Goal: Information Seeking & Learning: Find specific fact

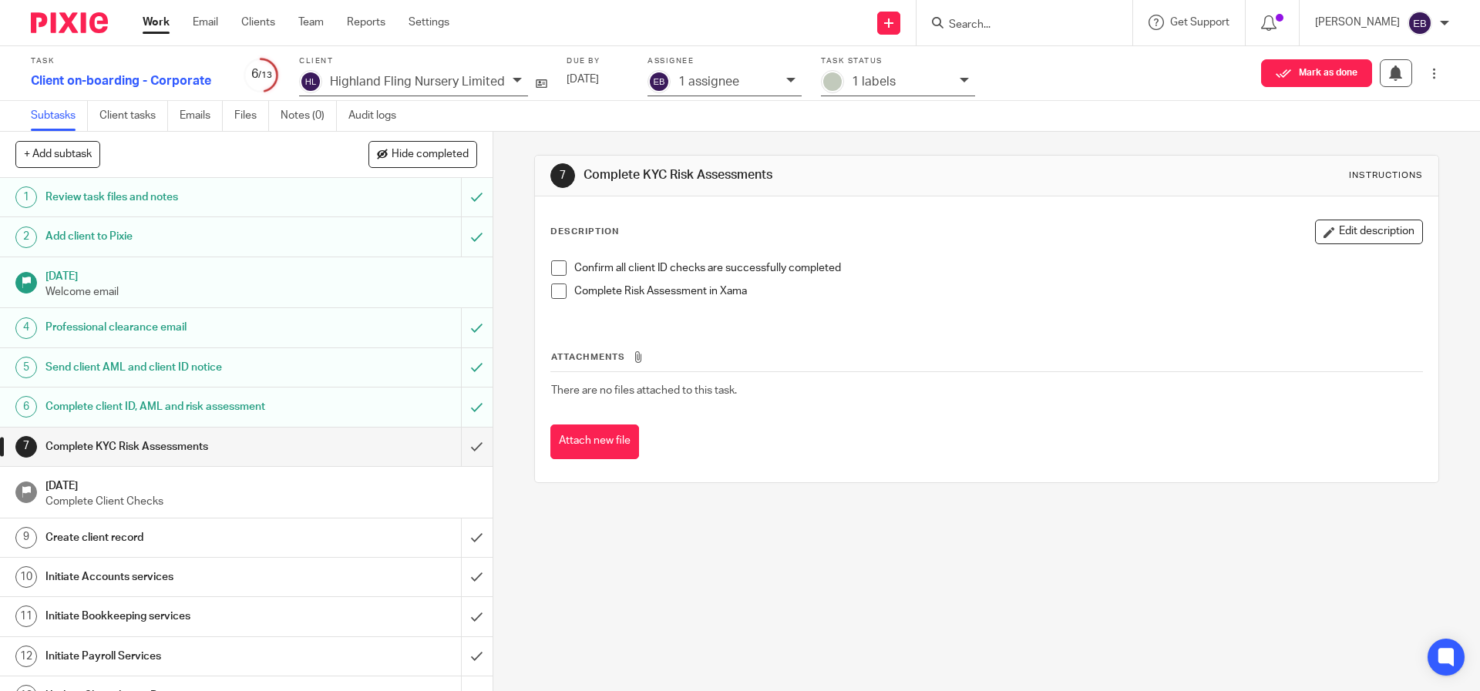
click at [994, 23] on input "Search" at bounding box center [1016, 25] width 139 height 14
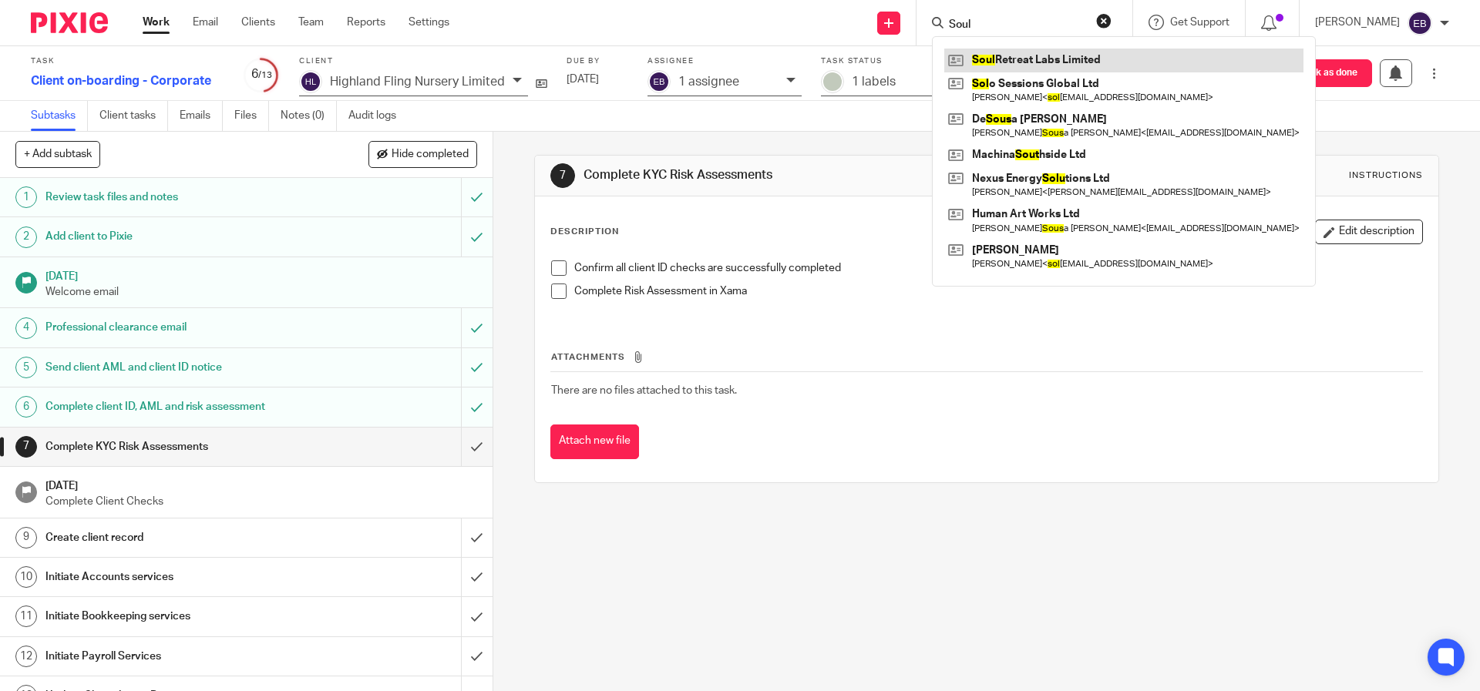
type input "Soul"
click at [1048, 68] on link at bounding box center [1123, 60] width 359 height 23
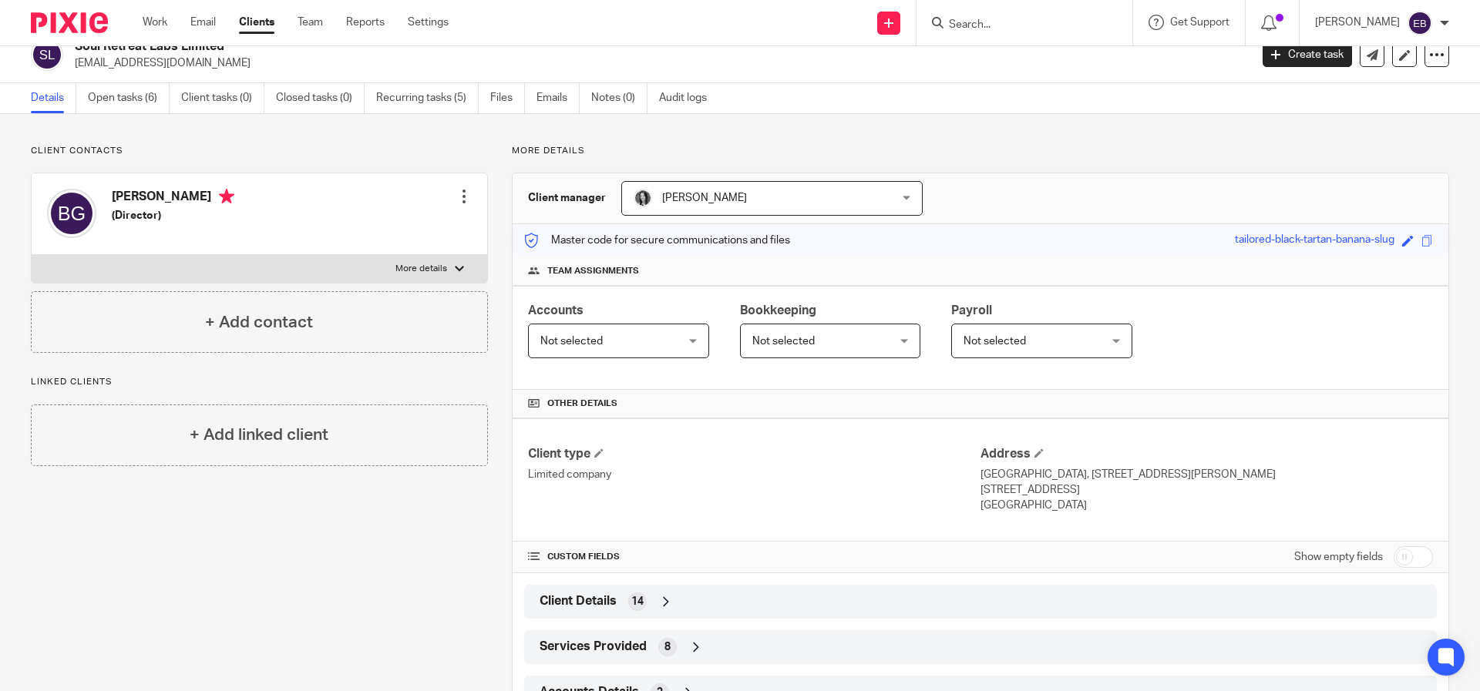
click at [658, 595] on icon at bounding box center [665, 601] width 15 height 15
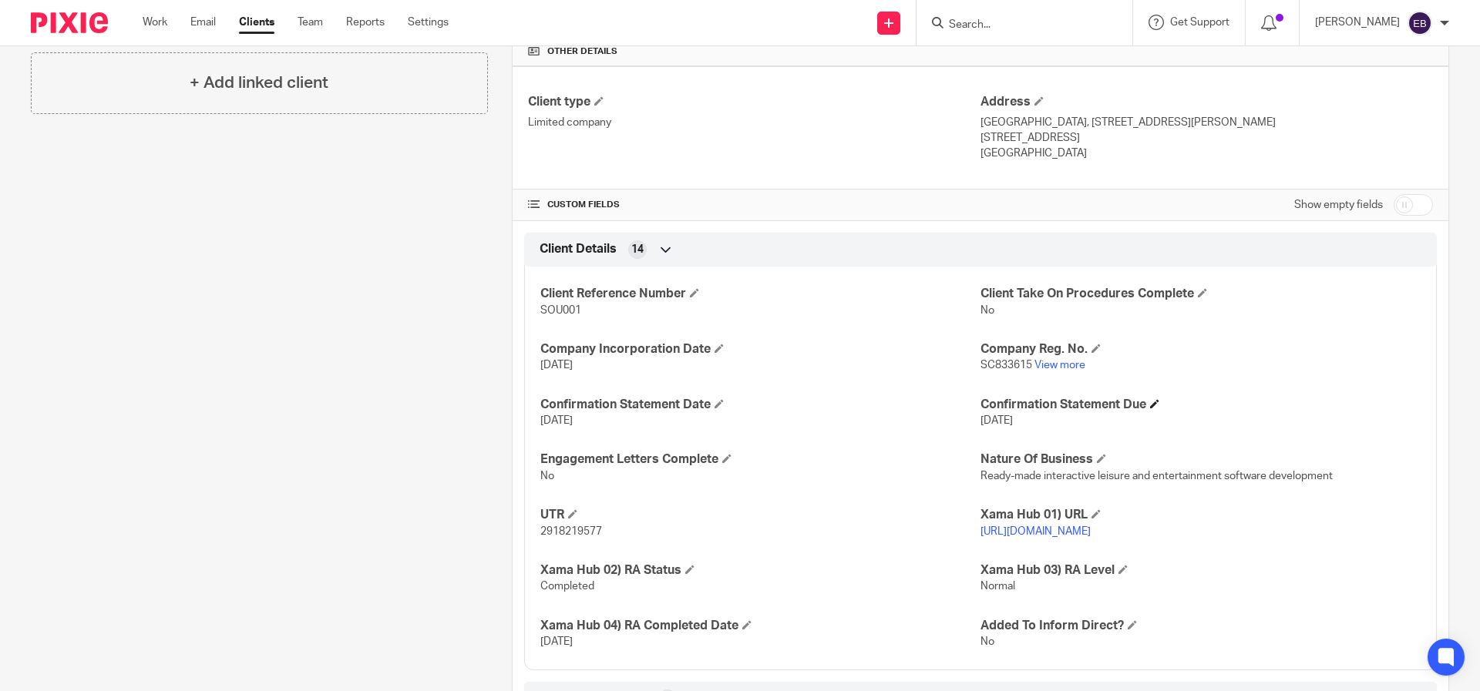
scroll to position [362, 0]
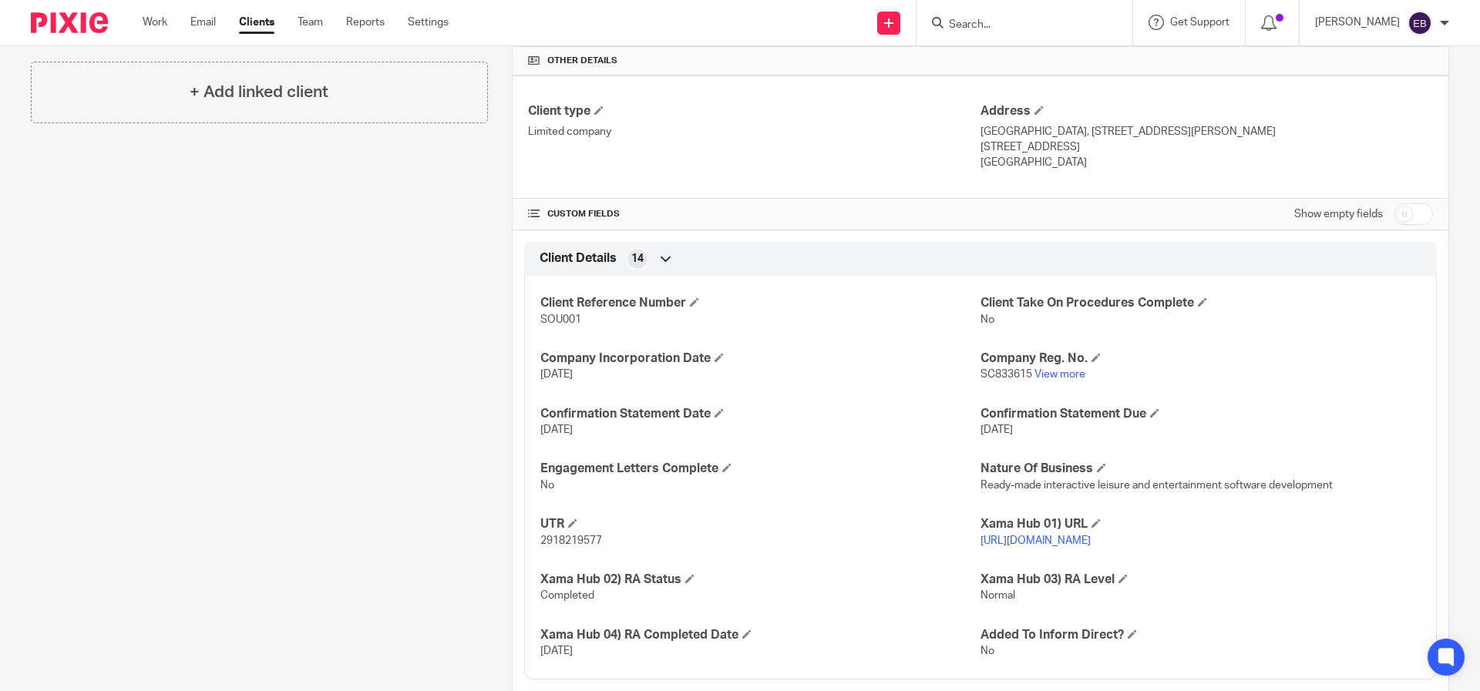
drag, startPoint x: 1026, startPoint y: 375, endPoint x: 984, endPoint y: 377, distance: 41.7
click at [984, 377] on p "SC833615 View more" at bounding box center [1200, 374] width 440 height 15
drag, startPoint x: 1025, startPoint y: 378, endPoint x: 975, endPoint y: 378, distance: 50.1
click at [980, 378] on p "SC833615 View more" at bounding box center [1200, 374] width 440 height 15
copy span "SC833615"
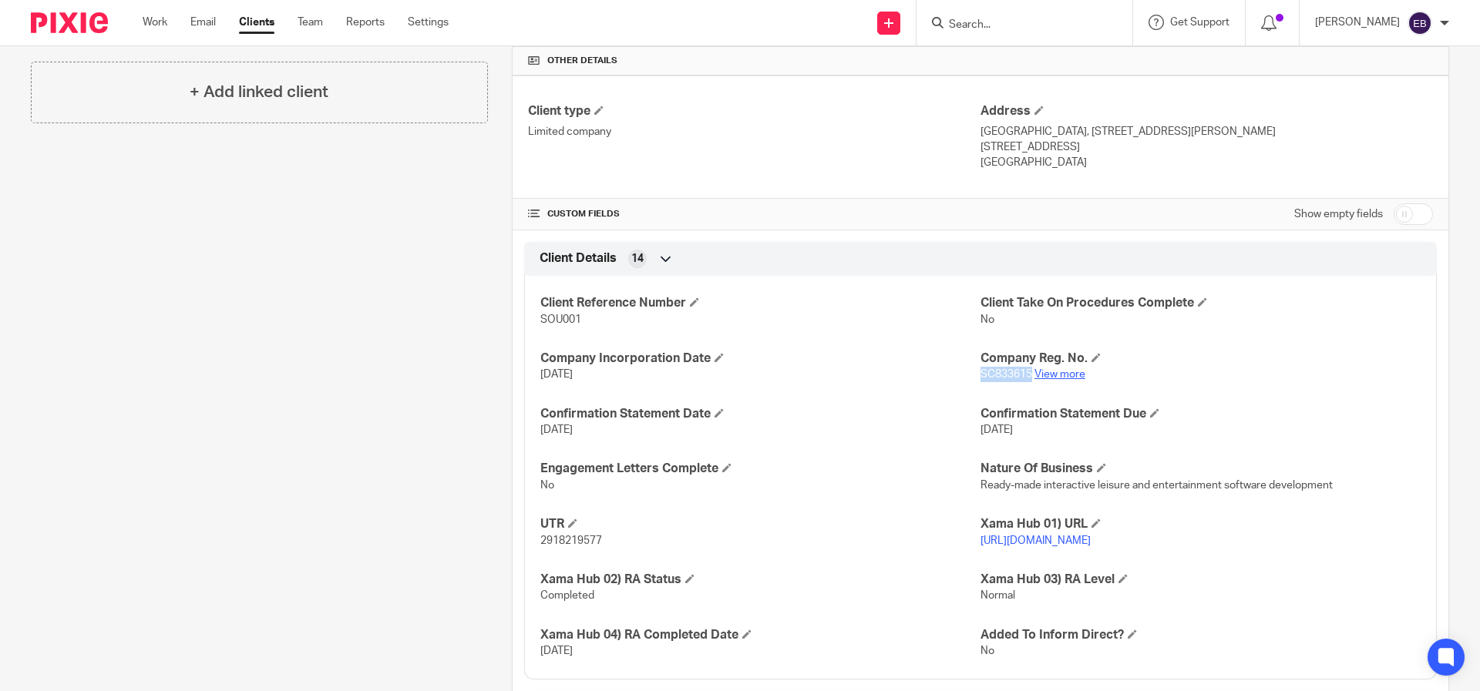
click at [1059, 375] on link "View more" at bounding box center [1059, 374] width 51 height 11
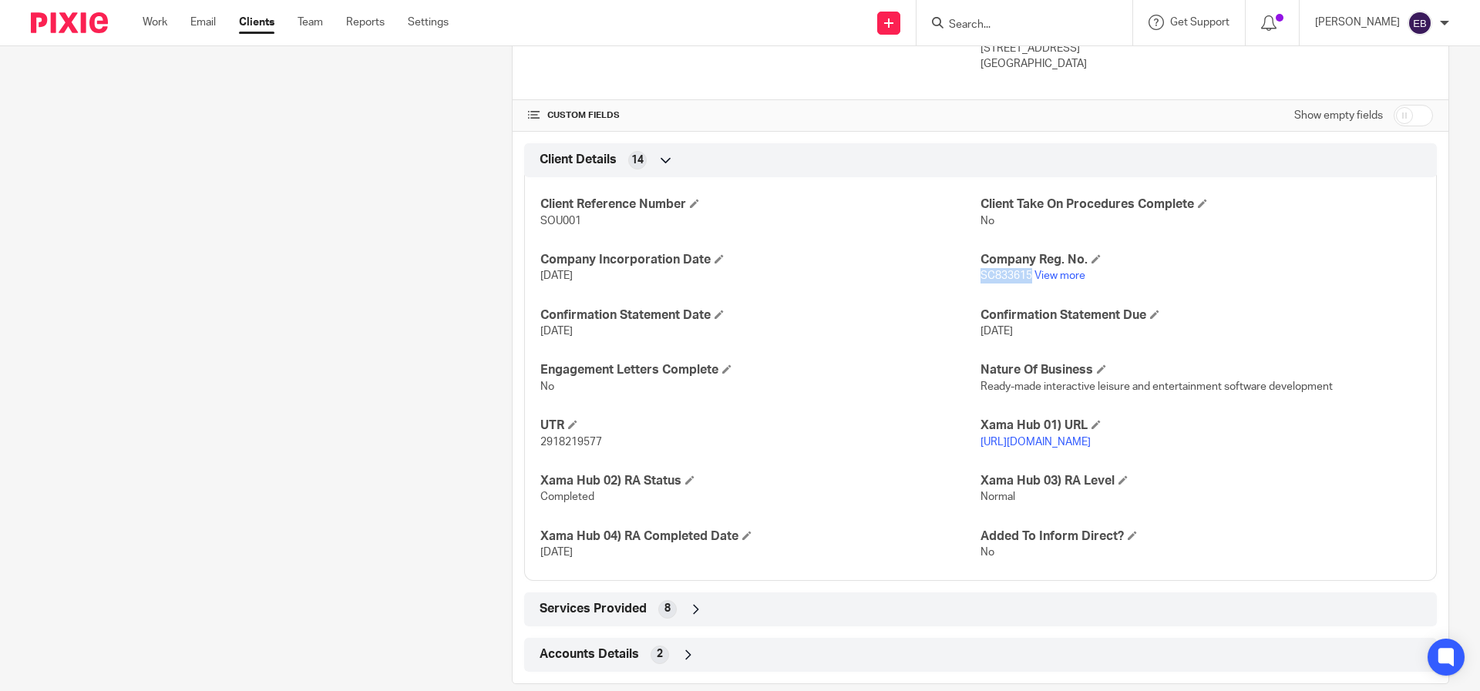
scroll to position [500, 0]
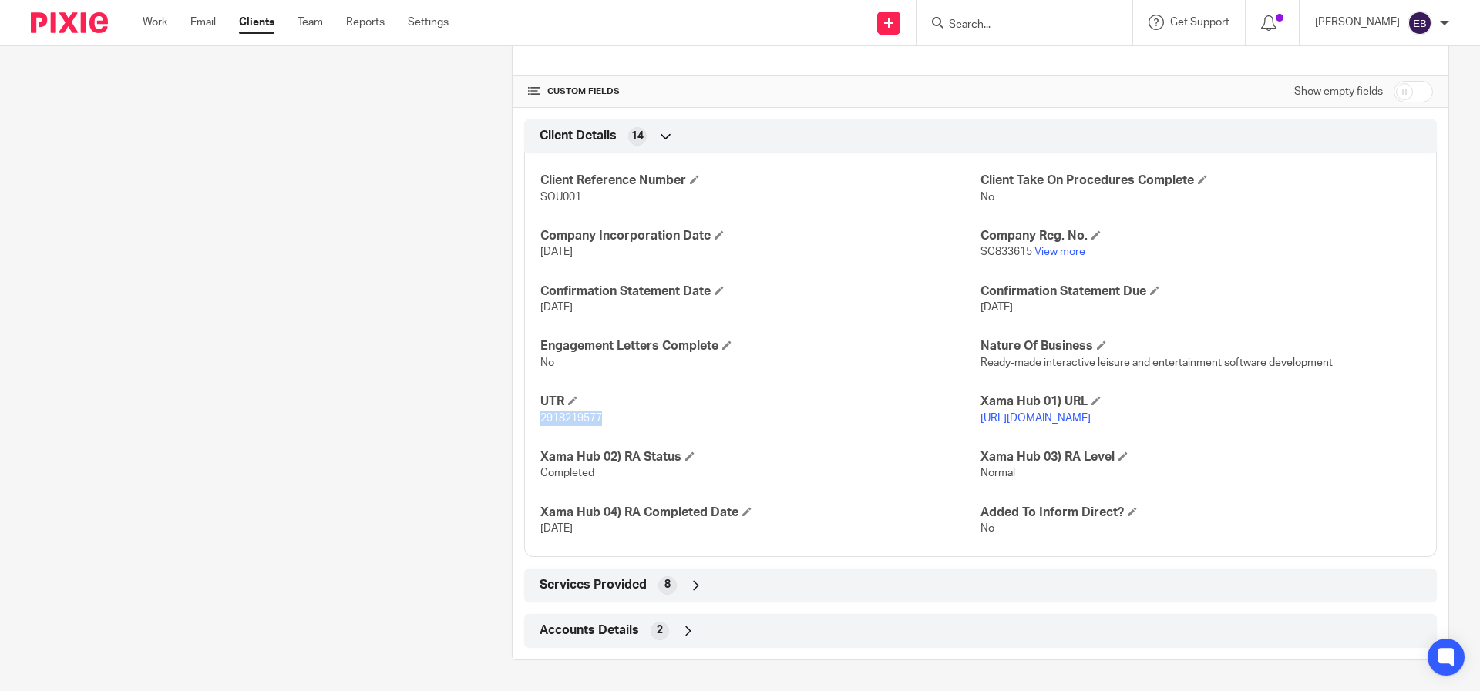
drag, startPoint x: 614, startPoint y: 409, endPoint x: 524, endPoint y: 407, distance: 90.2
click at [524, 407] on div "Client Reference Number SOU001 Client Take On Procedures Complete No Company In…" at bounding box center [980, 349] width 913 height 415
copy span "2918219577"
click at [540, 644] on div "Accounts Details 2" at bounding box center [981, 631] width 890 height 26
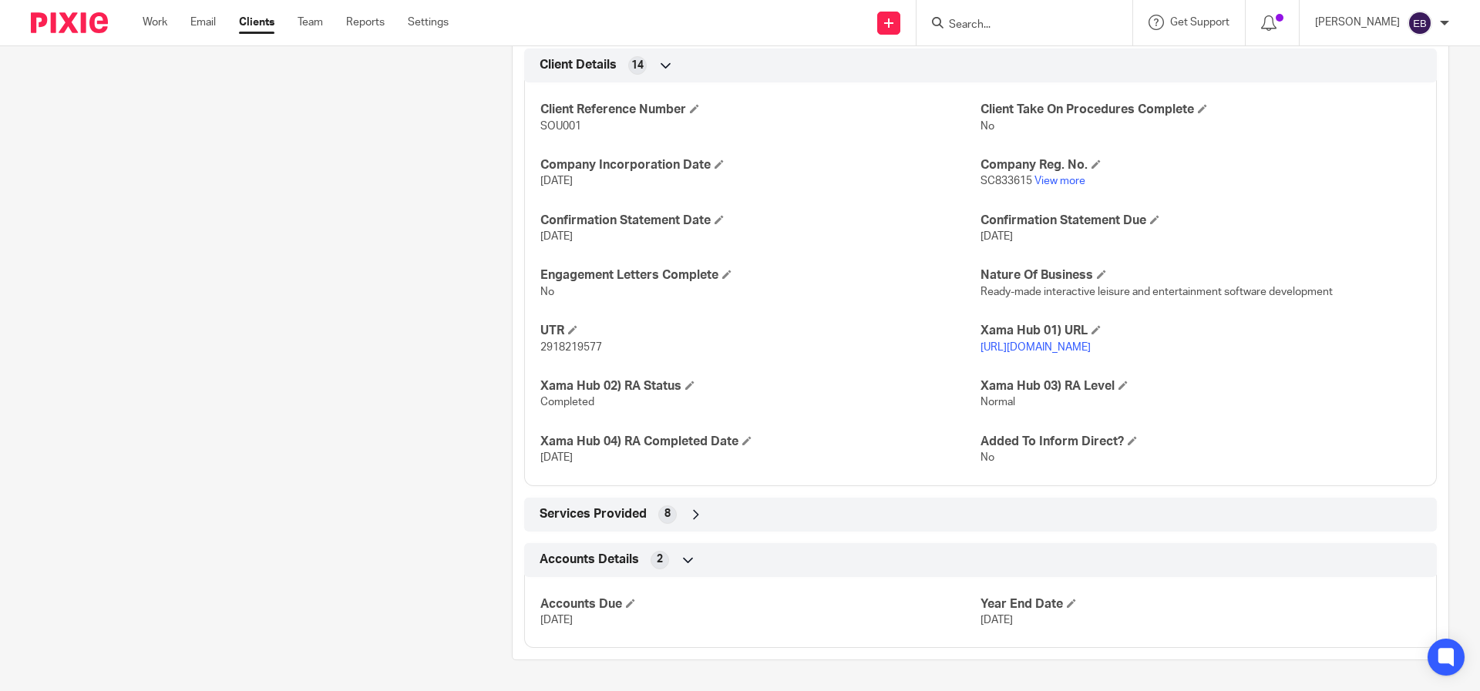
click at [546, 511] on span "Services Provided" at bounding box center [593, 514] width 107 height 16
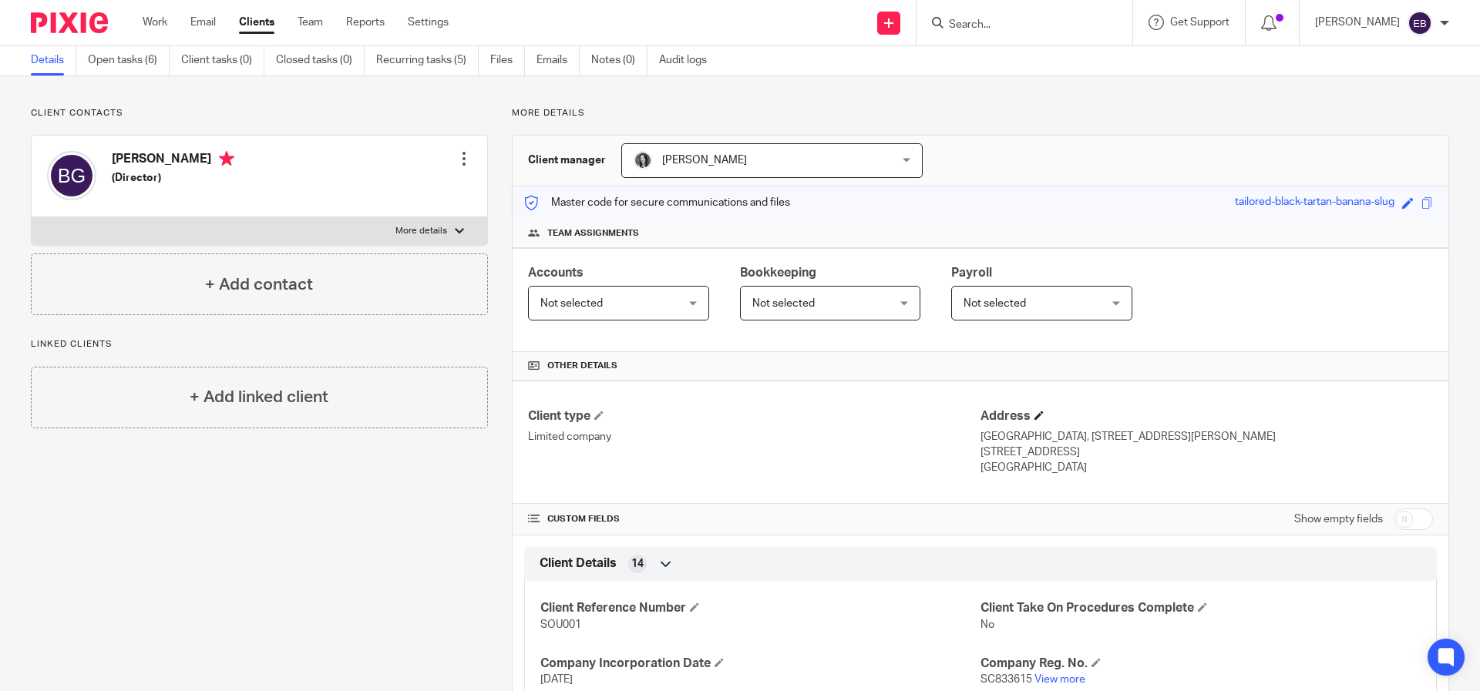
scroll to position [16, 0]
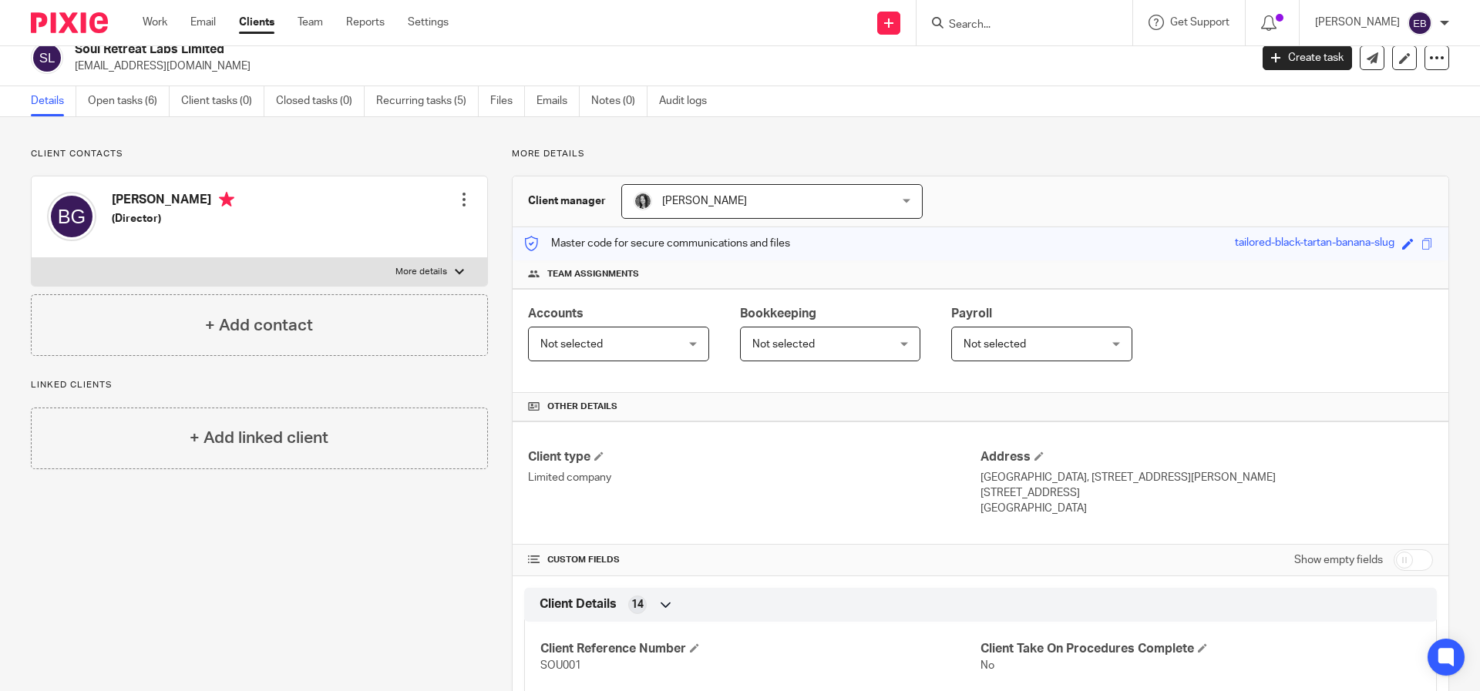
click at [1072, 511] on p "[GEOGRAPHIC_DATA]" at bounding box center [1206, 508] width 452 height 15
drag, startPoint x: 1064, startPoint y: 514, endPoint x: 974, endPoint y: 481, distance: 95.4
click at [980, 481] on div "Address [GEOGRAPHIC_DATA], [STREET_ADDRESS][PERSON_NAME] [STREET_ADDRESS] [GEOG…" at bounding box center [1206, 483] width 452 height 68
copy div "[STREET_ADDRESS][PERSON_NAME]"
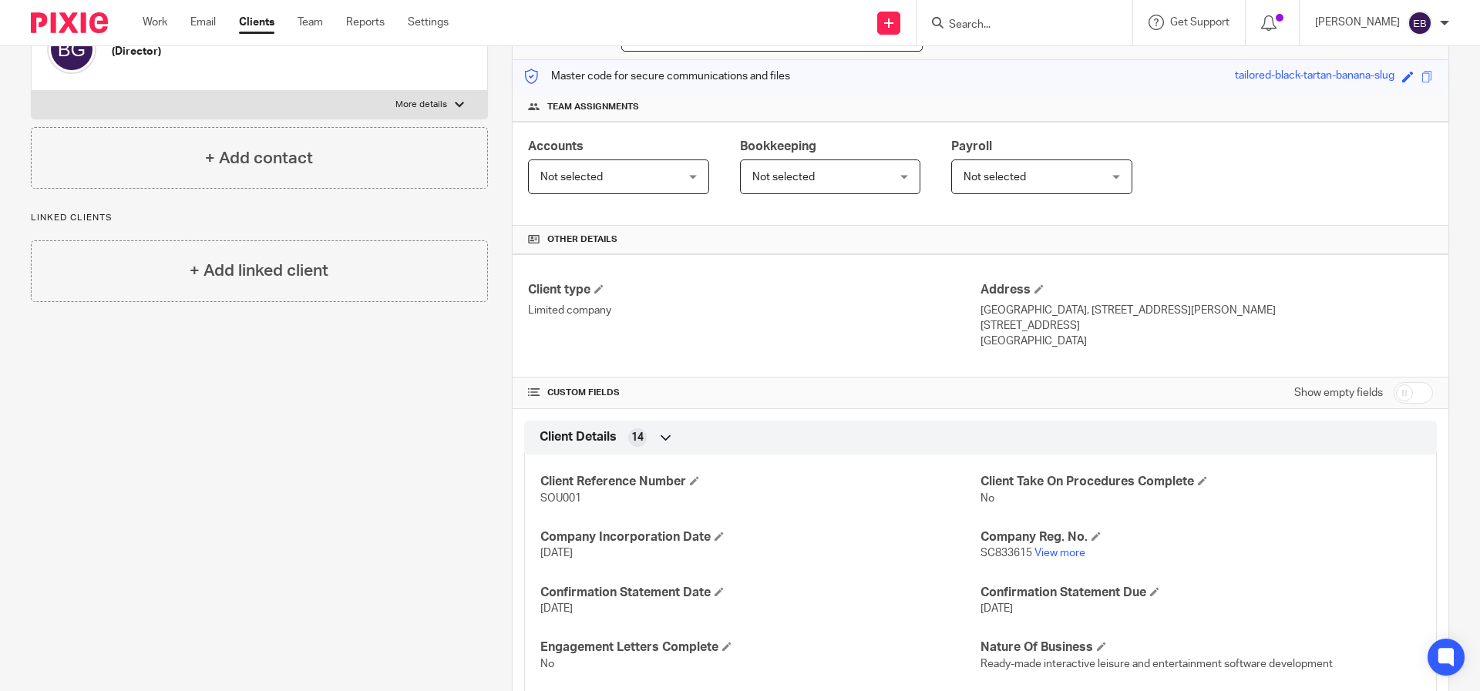
scroll to position [0, 0]
